Goal: Information Seeking & Learning: Understand process/instructions

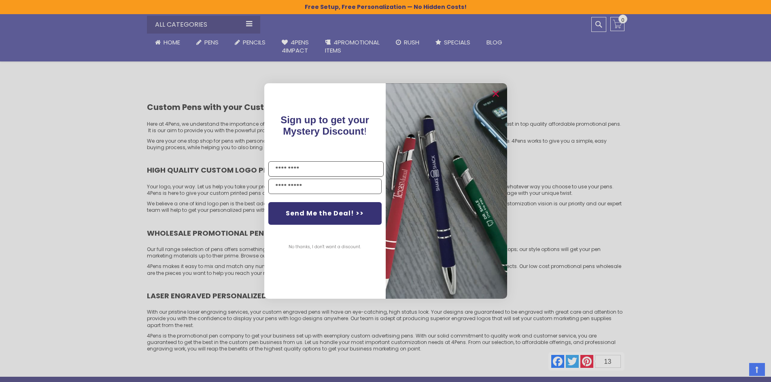
scroll to position [3859, 0]
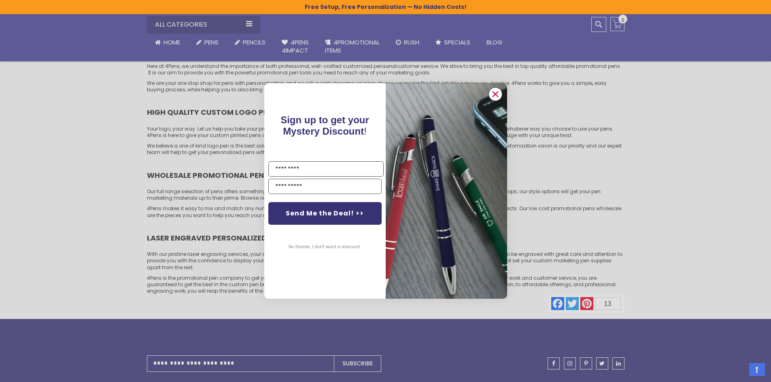
click at [497, 93] on icon "Close dialog" at bounding box center [495, 93] width 5 height 5
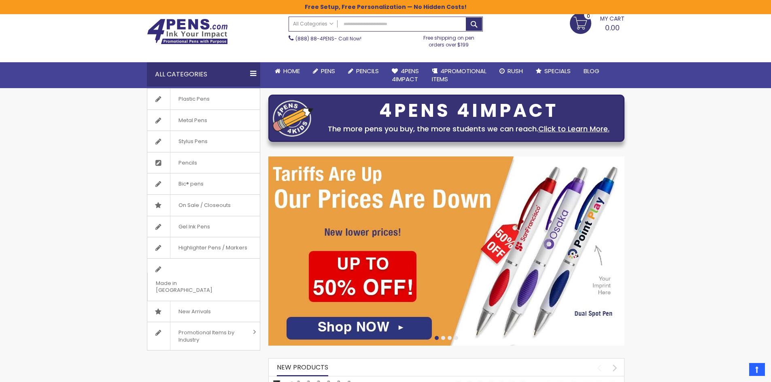
scroll to position [0, 0]
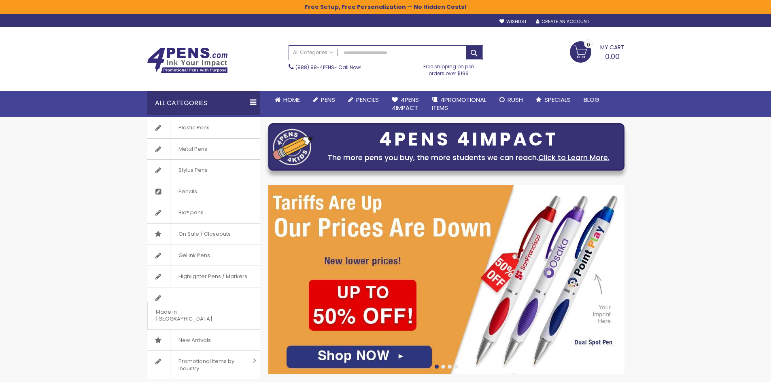
click at [614, 22] on div "Sign In" at bounding box center [610, 22] width 27 height 6
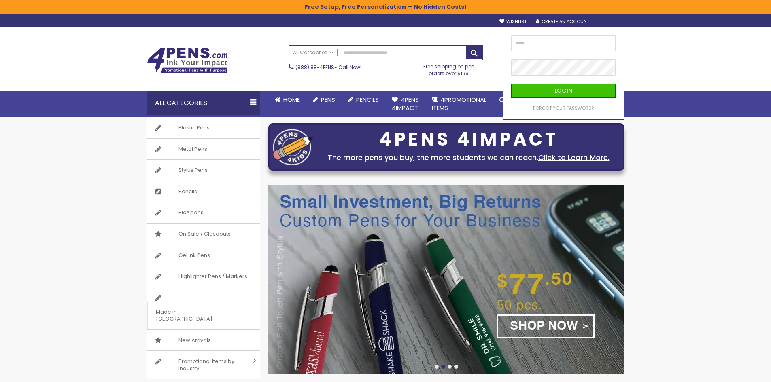
click at [679, 57] on div "Toggle Nav Search All Categories All Categories Pens Plastic Pens Metal Pens Gr…" at bounding box center [385, 72] width 771 height 90
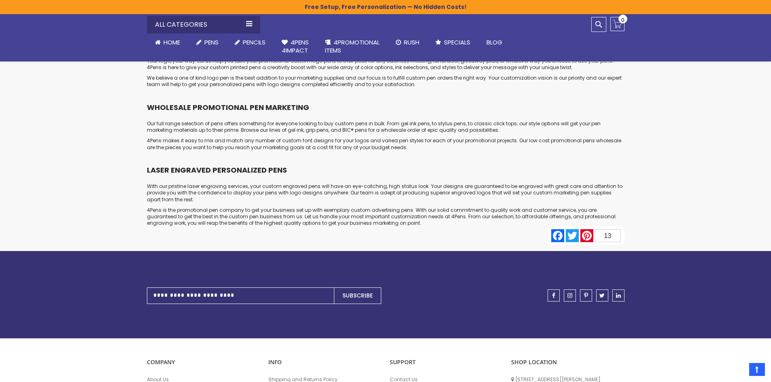
scroll to position [4008, 0]
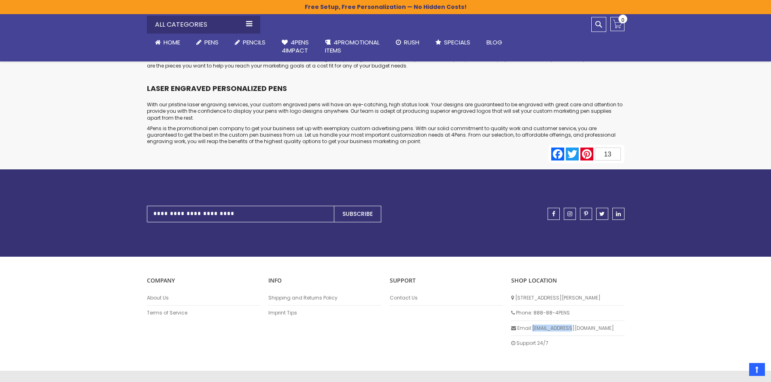
drag, startPoint x: 533, startPoint y: 308, endPoint x: 575, endPoint y: 308, distance: 42.1
click at [575, 321] on li "Email: [EMAIL_ADDRESS][DOMAIN_NAME]" at bounding box center [567, 328] width 113 height 15
copy li "[EMAIL_ADDRESS][DOMAIN_NAME]"
click at [286, 295] on link "Shipping and Returns Policy" at bounding box center [324, 298] width 113 height 6
